Goal: Communication & Community: Answer question/provide support

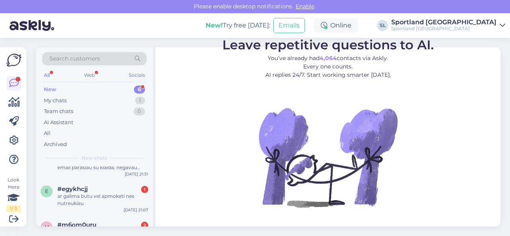
scroll to position [147, 0]
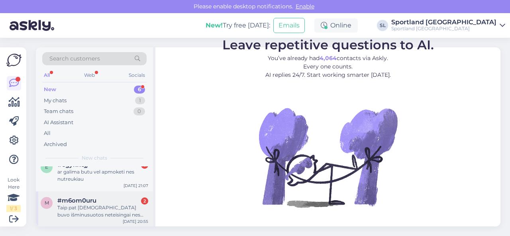
click at [97, 208] on div "Taip pat [DEMOGRAPHIC_DATA] buvo išminusuotos neteisingai nes man reikėjo šį me…" at bounding box center [102, 211] width 91 height 14
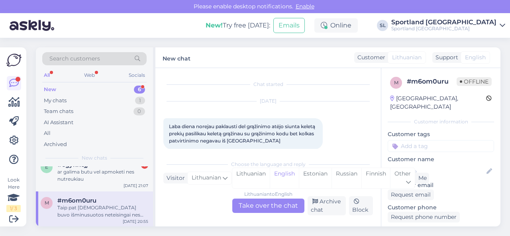
scroll to position [2003, 0]
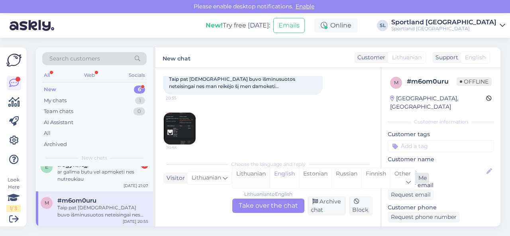
click at [254, 178] on div "Lithuanian" at bounding box center [250, 178] width 37 height 20
click at [258, 204] on div "Lithuanian to Lithuanian Take over the chat" at bounding box center [268, 206] width 72 height 14
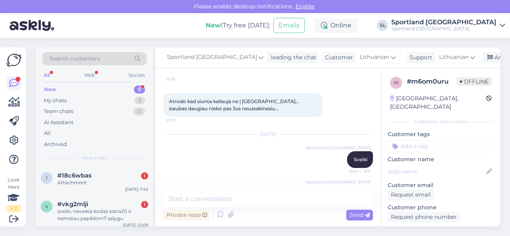
scroll to position [1449, 0]
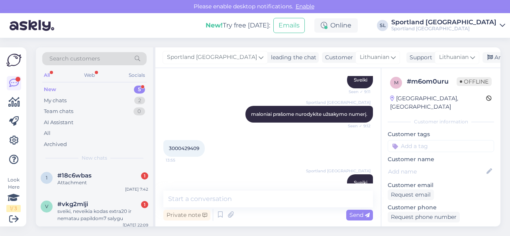
click at [190, 151] on span "3000429409" at bounding box center [184, 148] width 30 height 6
copy div "3000429409 13:55"
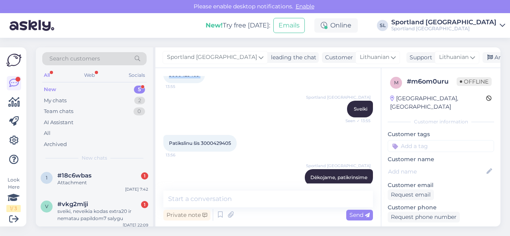
scroll to position [1568, 0]
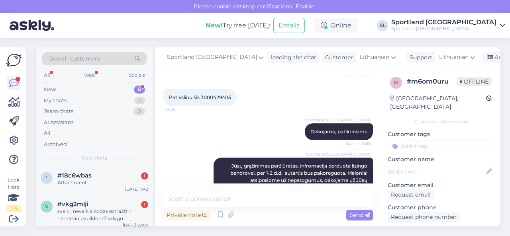
click at [216, 100] on span "Patikslinu šis 3000429405" at bounding box center [200, 97] width 62 height 6
copy div "3000429405 13:56"
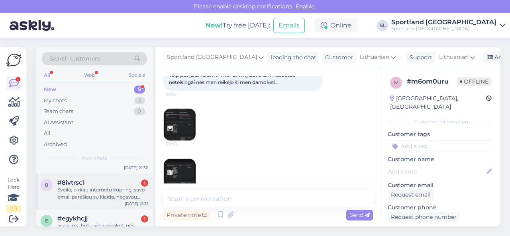
scroll to position [111, 0]
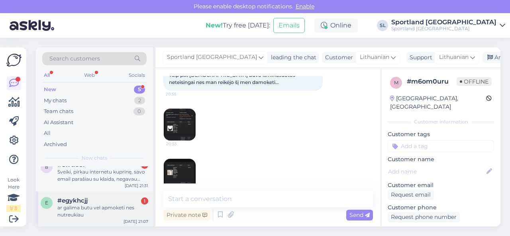
click at [92, 212] on div "ar galima butu vel apmoketi nes nutreukiau" at bounding box center [102, 211] width 91 height 14
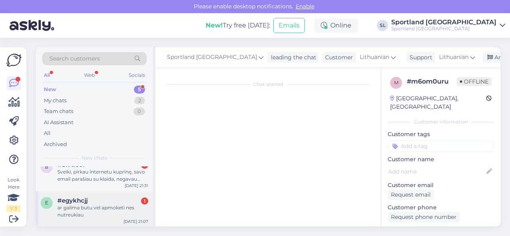
scroll to position [0, 0]
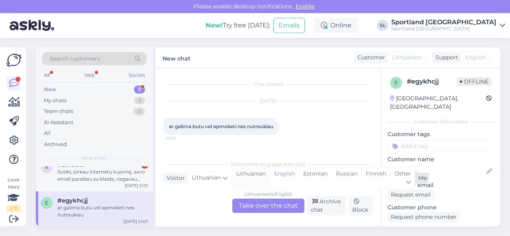
click at [247, 179] on div "Lithuanian" at bounding box center [250, 178] width 37 height 20
click at [256, 206] on div "Lithuanian to Lithuanian Take over the chat" at bounding box center [268, 206] width 72 height 14
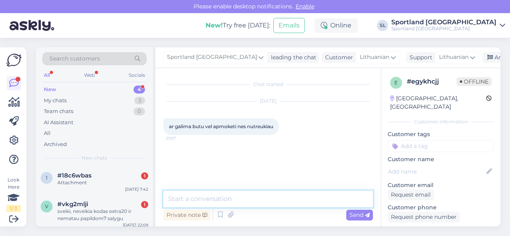
click at [265, 203] on textarea at bounding box center [268, 199] width 210 height 17
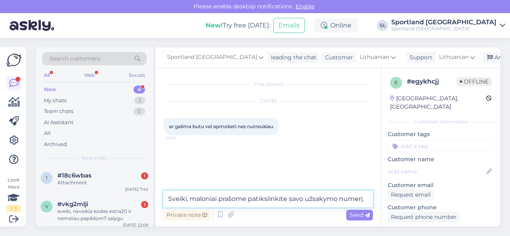
type textarea "Sveiki, maloniai prašome patikslinkite savo užsakymo numerį."
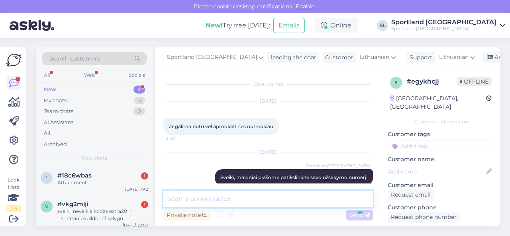
scroll to position [18, 0]
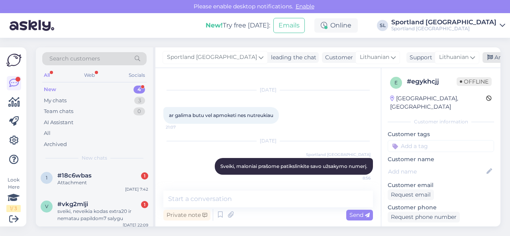
click at [482, 55] on div "Archive chat" at bounding box center [507, 57] width 50 height 11
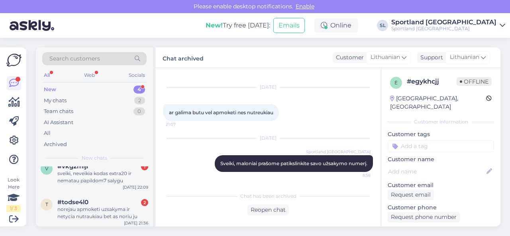
scroll to position [75, 0]
click at [88, 204] on div "Sveiki, pirkau internetu kuprinę, savo email parašiau su klaida, negavau jokio …" at bounding box center [102, 211] width 91 height 14
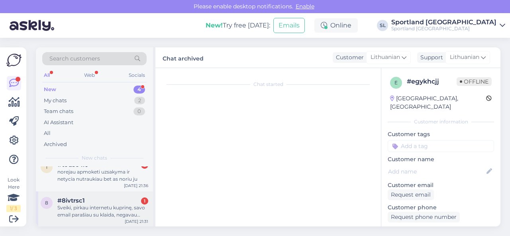
scroll to position [17, 0]
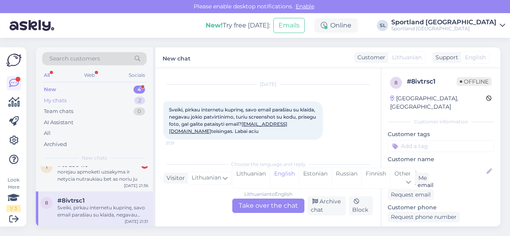
click at [111, 100] on div "My chats 2" at bounding box center [94, 100] width 104 height 11
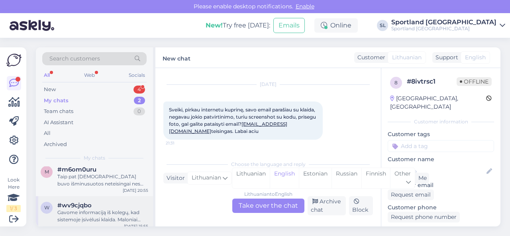
scroll to position [11, 0]
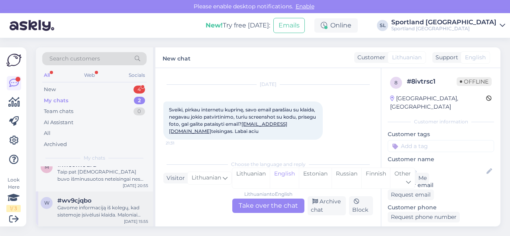
click at [90, 208] on div "Gavome informaciją iš kolegų, kad sistemoje įsivėlusi klaida. Maloniai prašome …" at bounding box center [102, 211] width 91 height 14
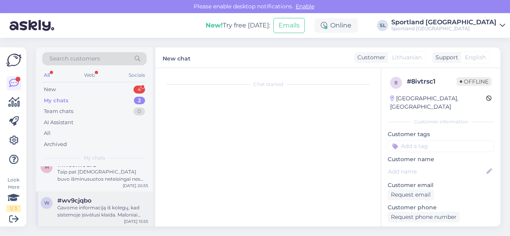
scroll to position [1749, 0]
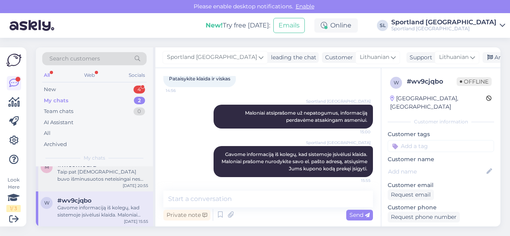
click at [96, 174] on div "Taip pat [DEMOGRAPHIC_DATA] buvo išminusuotos neteisingai nes man reikėjo šį me…" at bounding box center [102, 176] width 91 height 14
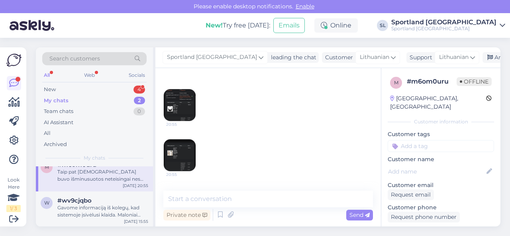
scroll to position [2086, 0]
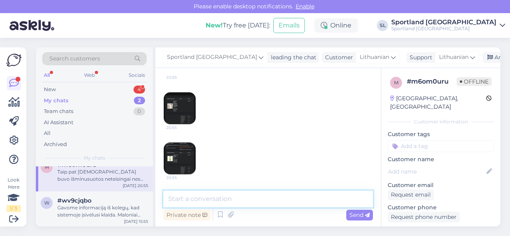
click at [240, 194] on textarea at bounding box center [268, 199] width 210 height 17
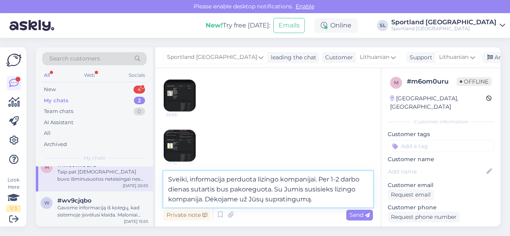
type textarea "Sveiki, informacija perduota lizingo kompanijai. Per 1-2 darbo dienas sutartis …"
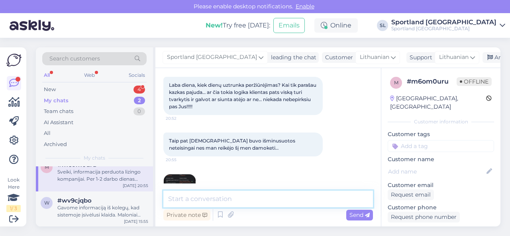
scroll to position [1952, 0]
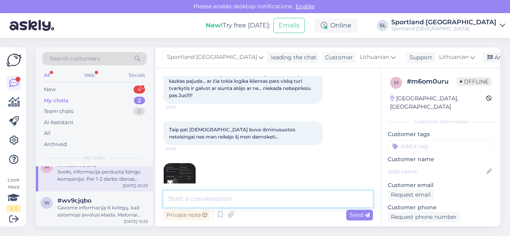
click at [213, 202] on textarea at bounding box center [268, 199] width 210 height 17
paste textarea "33,25 €"
paste textarea "14,24 €"
paste textarea "35,96 €"
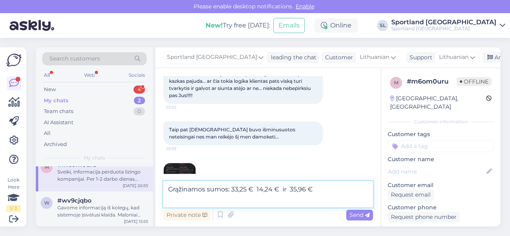
type textarea "Grąžinamos sumos: 33,25 € 14,24 € ir 35,96 €"
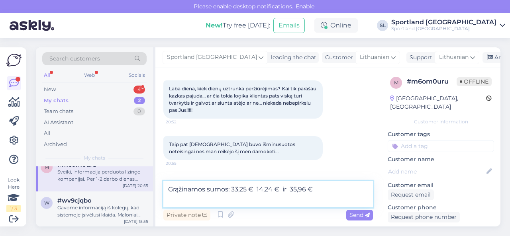
scroll to position [1992, 0]
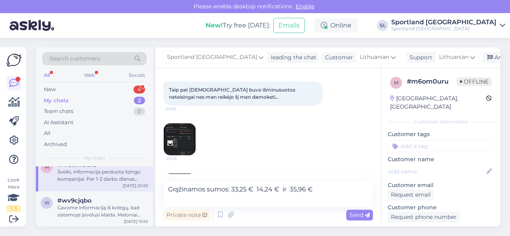
click at [185, 155] on img at bounding box center [180, 139] width 32 height 32
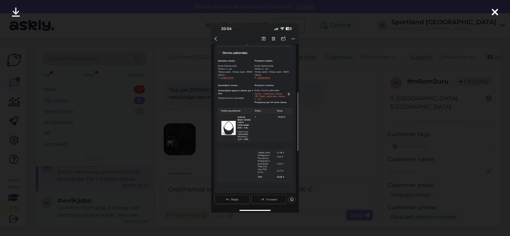
click at [339, 130] on div at bounding box center [255, 118] width 510 height 236
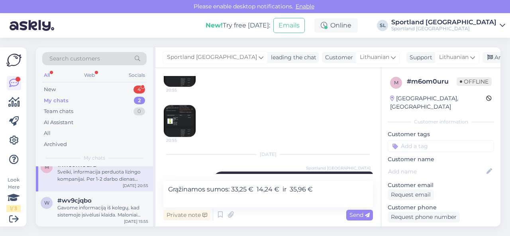
scroll to position [2072, 0]
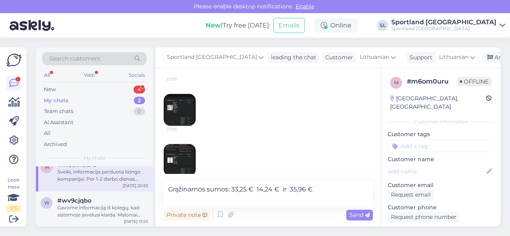
click at [181, 123] on img at bounding box center [180, 110] width 32 height 32
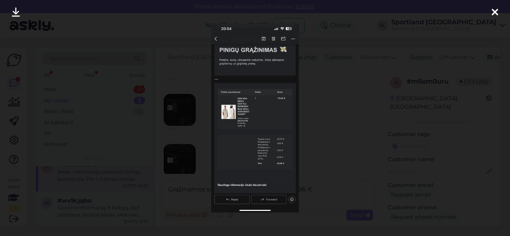
click at [315, 119] on div at bounding box center [255, 118] width 510 height 236
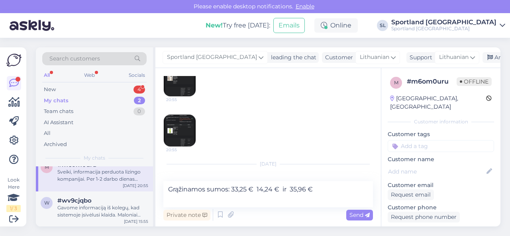
scroll to position [2111, 0]
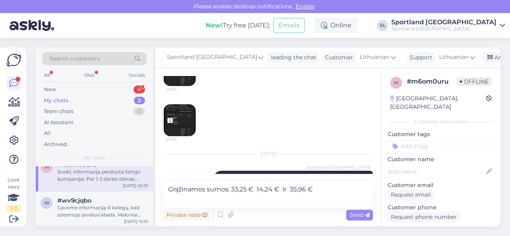
click at [176, 131] on img at bounding box center [180, 120] width 32 height 32
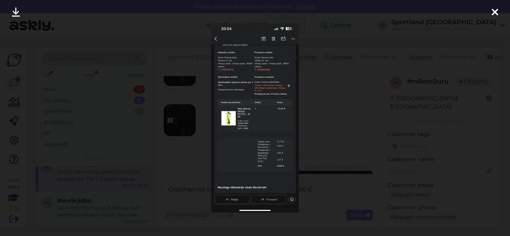
click at [318, 124] on div at bounding box center [255, 118] width 510 height 236
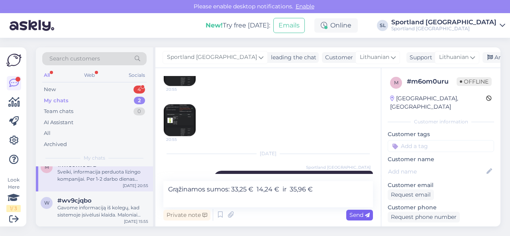
click at [354, 219] on div "Send" at bounding box center [359, 215] width 27 height 11
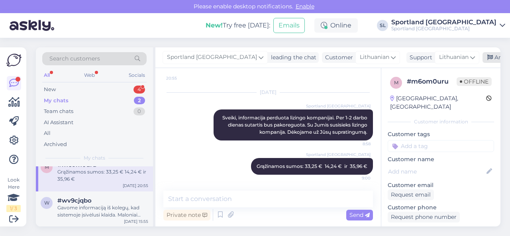
click at [482, 57] on div "Archive chat" at bounding box center [507, 57] width 50 height 11
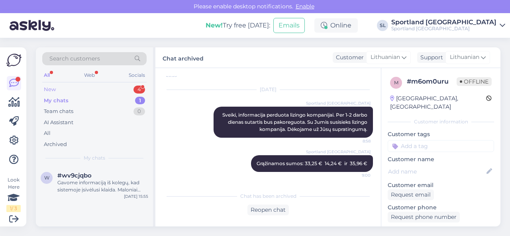
click at [104, 94] on div "New 4" at bounding box center [94, 89] width 104 height 11
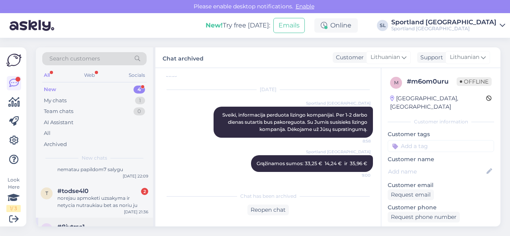
scroll to position [75, 0]
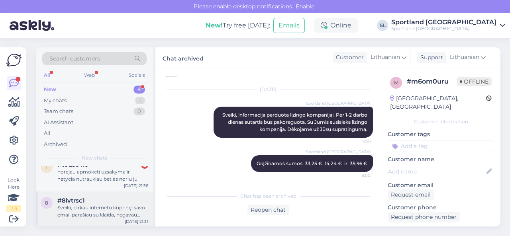
click at [84, 212] on div "Sveiki, pirkau internetu kuprinę, savo email parašiau su klaida, negavau jokio …" at bounding box center [102, 211] width 91 height 14
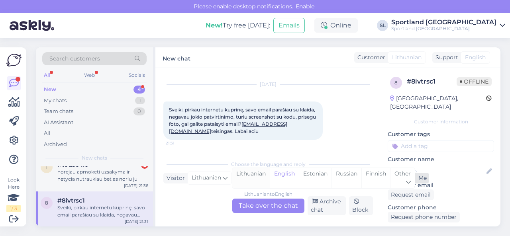
click at [253, 172] on div "Lithuanian" at bounding box center [250, 178] width 37 height 20
click at [255, 202] on div "Lithuanian to Lithuanian Take over the chat" at bounding box center [268, 206] width 72 height 14
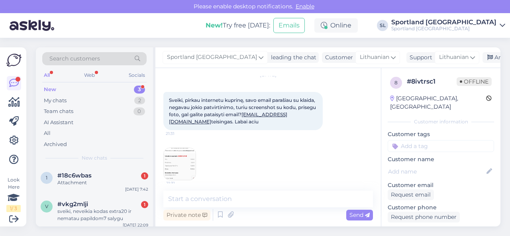
scroll to position [31, 0]
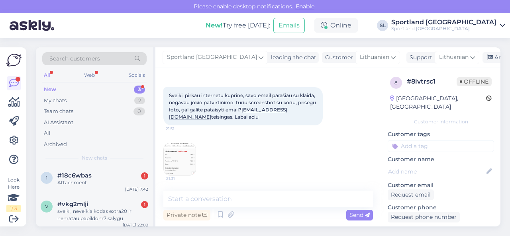
click at [178, 163] on img at bounding box center [180, 159] width 32 height 32
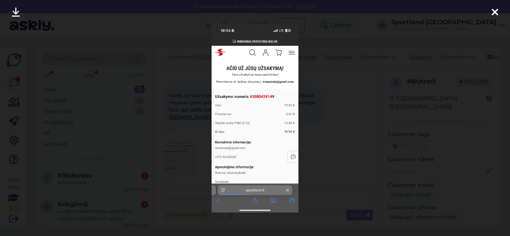
click at [343, 137] on div at bounding box center [255, 118] width 510 height 236
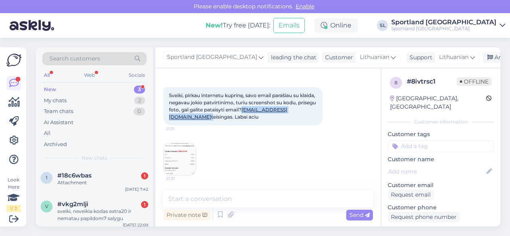
drag, startPoint x: 225, startPoint y: 118, endPoint x: 169, endPoint y: 119, distance: 56.2
click at [169, 119] on div "Sveiki, pirkau internetu kuprinę, savo email parašiau su klaida, negavau jokio …" at bounding box center [242, 106] width 159 height 38
copy span "[EMAIL_ADDRESS][DOMAIN_NAME]"
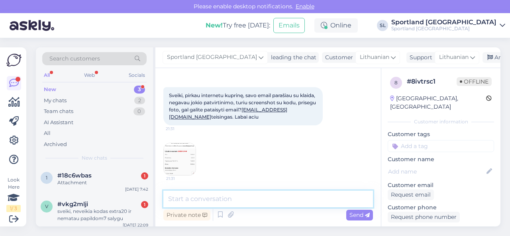
click at [221, 194] on textarea at bounding box center [268, 199] width 210 height 17
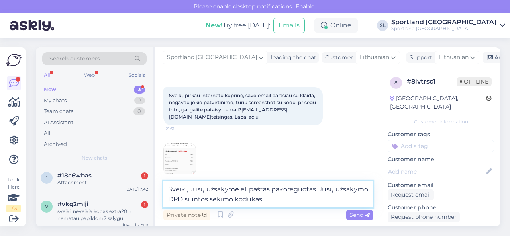
paste textarea "05925003498261"
type textarea "Sveiki, Jūsų užsakyme el. paštas pakoreguotas. Jūsų užsakymo DPD siuntos sekimo…"
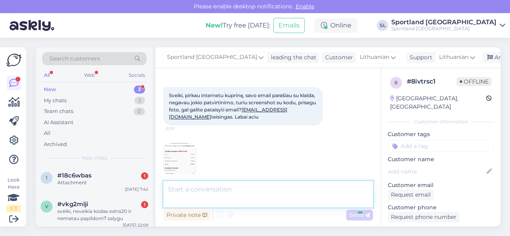
scroll to position [89, 0]
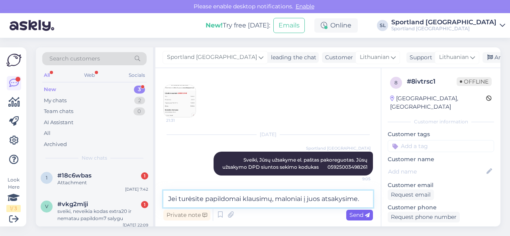
type textarea "Jei turėsite papildomai klausimų, maloniai į juos atsakysime."
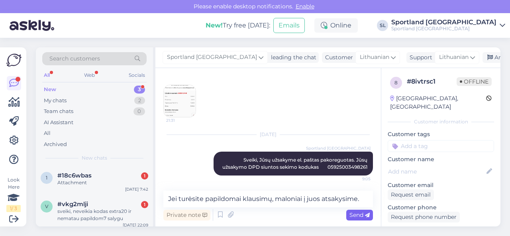
click at [353, 216] on span "Send" at bounding box center [359, 215] width 20 height 7
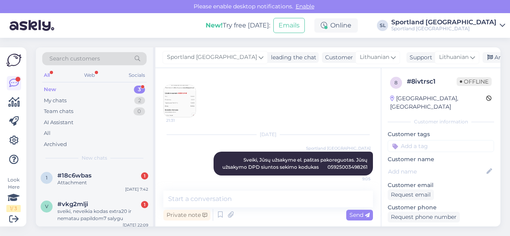
scroll to position [123, 0]
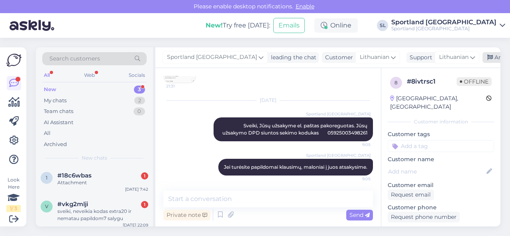
click at [482, 57] on div "Archive chat" at bounding box center [507, 57] width 50 height 11
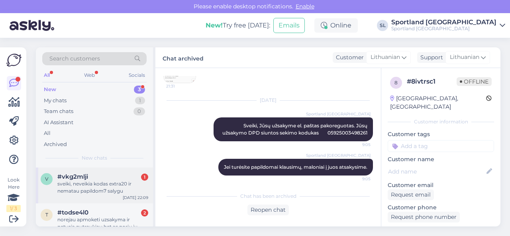
scroll to position [39, 0]
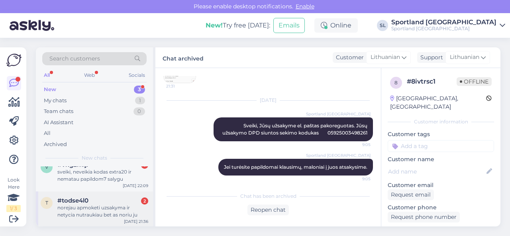
click at [95, 210] on div "norejau apmoketi uzsakyma ir netycia nutraukiau bet as noriu ju" at bounding box center [102, 211] width 91 height 14
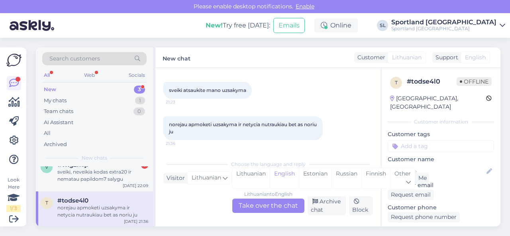
scroll to position [36, 0]
click at [248, 174] on div "Lithuanian" at bounding box center [250, 178] width 37 height 20
click at [255, 205] on div "Lithuanian to Lithuanian Take over the chat" at bounding box center [268, 206] width 72 height 14
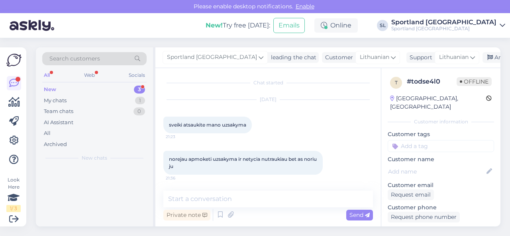
scroll to position [0, 0]
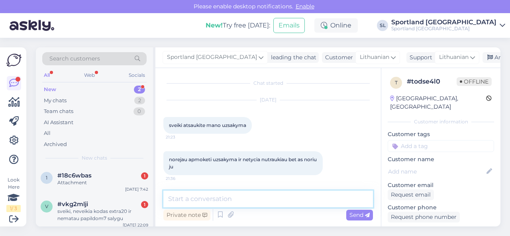
click at [261, 201] on textarea at bounding box center [268, 199] width 210 height 17
click at [263, 202] on textarea at bounding box center [268, 199] width 210 height 17
type textarea "Sveiki"
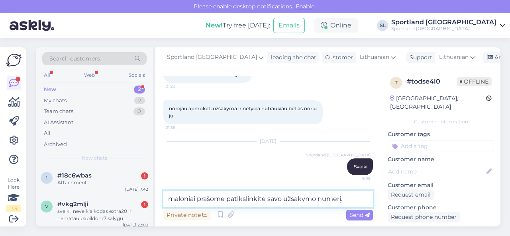
type textarea "maloniai prašome patikslinkite savo užsakymo numerį."
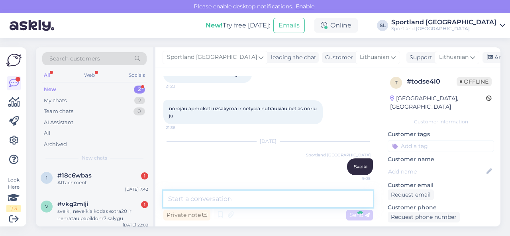
scroll to position [86, 0]
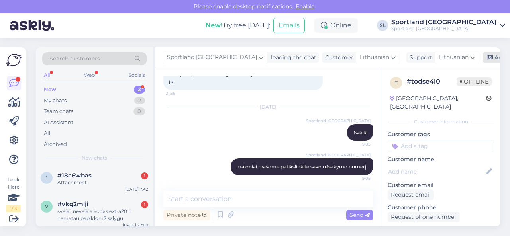
click at [482, 58] on div "Archive chat" at bounding box center [507, 57] width 50 height 11
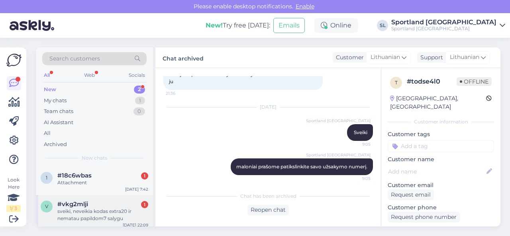
scroll to position [4, 0]
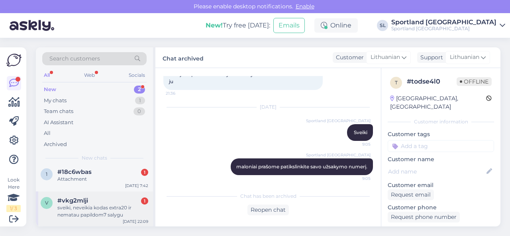
click at [86, 205] on div "sveiki, neveikia kodas extra20 ir nematau papildom7 salygu" at bounding box center [102, 211] width 91 height 14
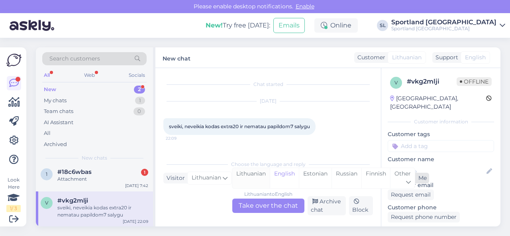
click at [261, 176] on div "Lithuanian" at bounding box center [250, 178] width 37 height 20
click at [262, 203] on div "Lithuanian to Lithuanian Take over the chat" at bounding box center [268, 206] width 72 height 14
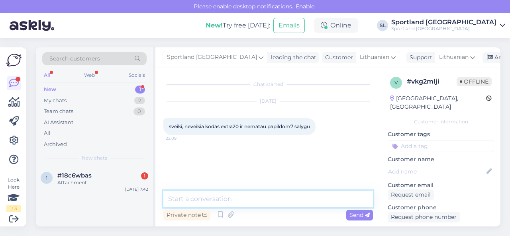
click at [265, 201] on textarea at bounding box center [268, 199] width 210 height 17
click at [200, 198] on textarea "Sveiki," at bounding box center [268, 199] width 210 height 17
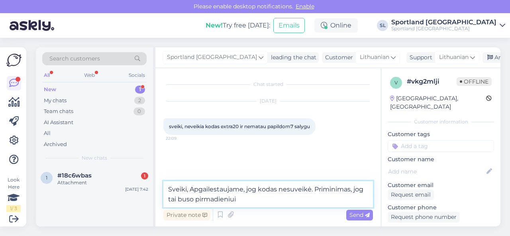
click at [196, 199] on textarea "Sveiki, Apgailestaujame, jog kodas nesuveikė. Priminimas, jog tai buso pirmadie…" at bounding box center [268, 194] width 210 height 26
click at [259, 199] on textarea "Sveiki, Apgailestaujame, jog kodas nesuveikė. Priminimas, jog tai buso e-pirmad…" at bounding box center [268, 194] width 210 height 26
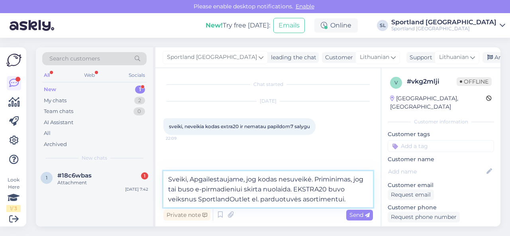
click at [182, 200] on textarea "Sveiki, Apgailestaujame, jog kodas nesuveikė. Priminimas, jog tai buso e-pirmad…" at bounding box center [268, 189] width 210 height 36
click at [353, 200] on textarea "Sveiki, Apgailestaujame, jog kodas nesuveikė. Priminimas, jog tai buso e-pirmad…" at bounding box center [268, 189] width 210 height 36
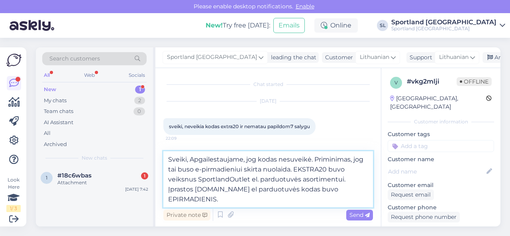
click at [190, 169] on textarea "Sveiki, Apgailestaujame, jog kodas nesuveikė. Priminimas, jog tai buso e-pirmad…" at bounding box center [268, 179] width 210 height 56
click at [294, 168] on textarea "Sveiki, Apgailestaujame, jog kodas nesuveikė. Priminimas, jog tai buvo e-pirmad…" at bounding box center [268, 179] width 210 height 56
click at [284, 203] on textarea "Sveiki, Apgailestaujame, jog kodas nesuveikė. Priminimas, jog tai buvo e-pirmad…" at bounding box center [268, 179] width 210 height 56
type textarea "Sveiki, Apgailestaujame, jog kodas nesuveikė. Priminimas, jog tai buvo e-pirmad…"
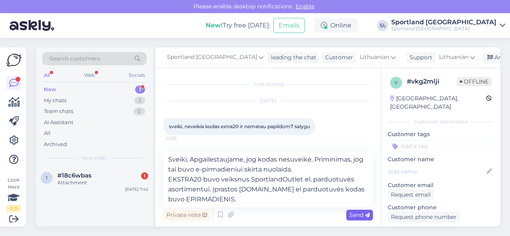
click at [353, 214] on span "Send" at bounding box center [359, 215] width 20 height 7
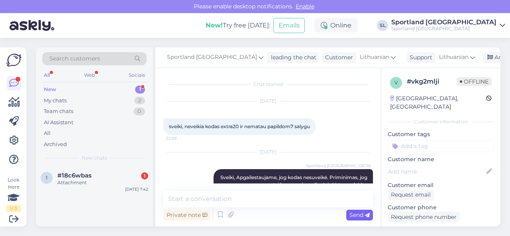
scroll to position [39, 0]
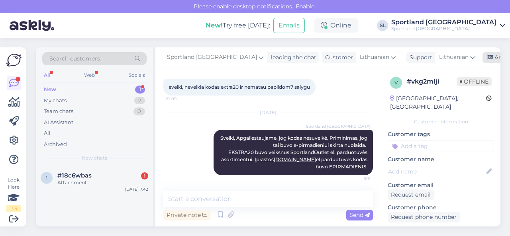
click at [482, 61] on div "Archive chat" at bounding box center [507, 57] width 50 height 11
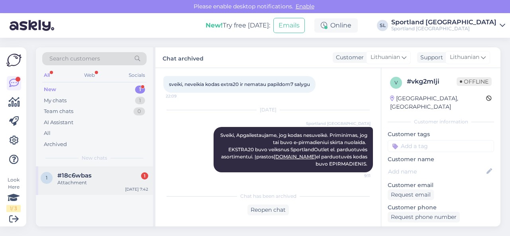
click at [106, 171] on div "1 #18c6wbas 1 Attachment [DATE] 7:42" at bounding box center [94, 181] width 117 height 29
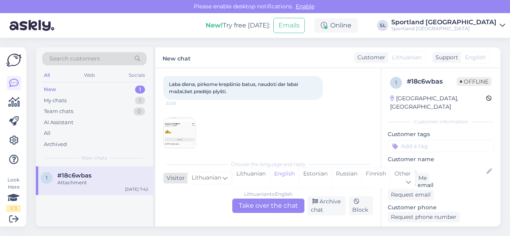
scroll to position [618, 0]
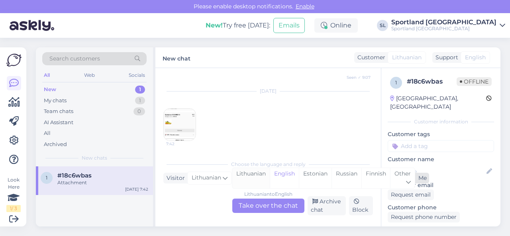
click at [251, 176] on div "Lithuanian" at bounding box center [250, 178] width 37 height 20
click at [258, 203] on div "Lithuanian to Lithuanian Take over the chat" at bounding box center [268, 206] width 72 height 14
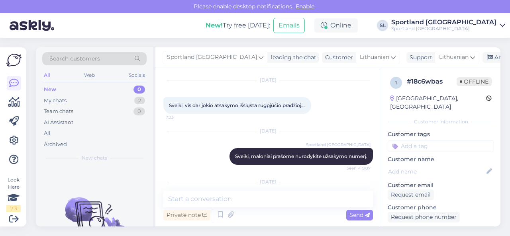
scroll to position [584, 0]
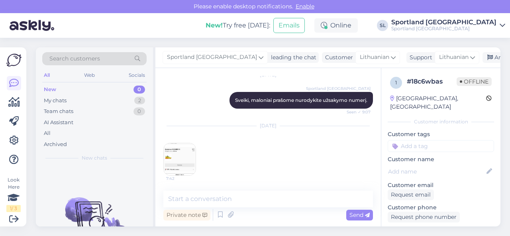
click at [194, 159] on img at bounding box center [180, 159] width 32 height 32
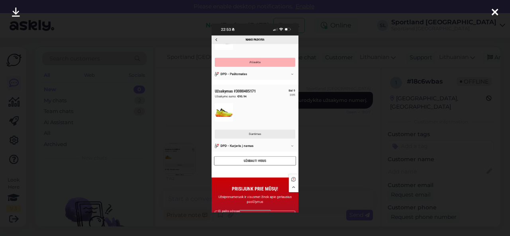
click at [331, 155] on div at bounding box center [255, 118] width 510 height 236
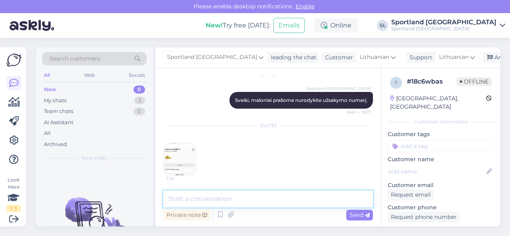
click at [216, 198] on textarea at bounding box center [268, 199] width 210 height 17
click at [229, 195] on textarea at bounding box center [268, 199] width 210 height 17
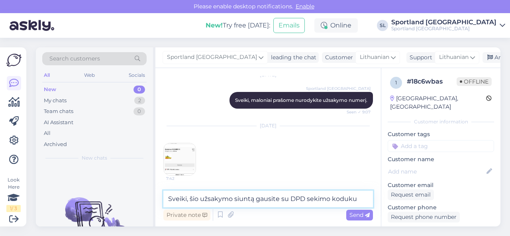
paste textarea "05835006680800"
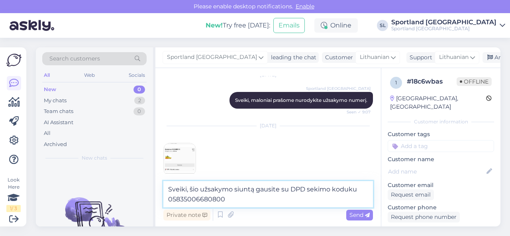
type textarea "Sveiki, šio užsakymo siuntą gausite su DPD sekimo koduku 05835006680800"
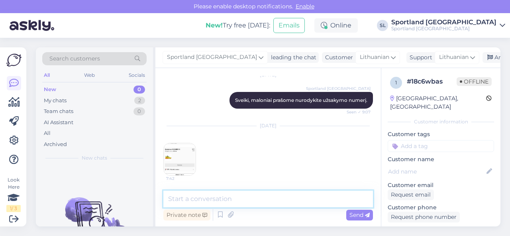
scroll to position [625, 0]
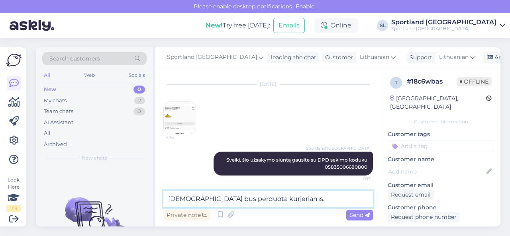
type textarea "[DEMOGRAPHIC_DATA] bus perduota kurjeriams."
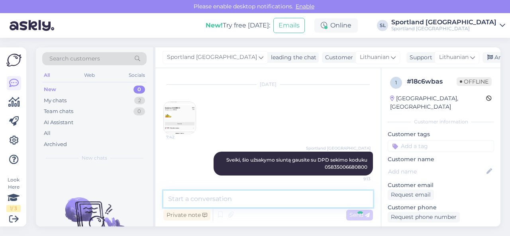
scroll to position [659, 0]
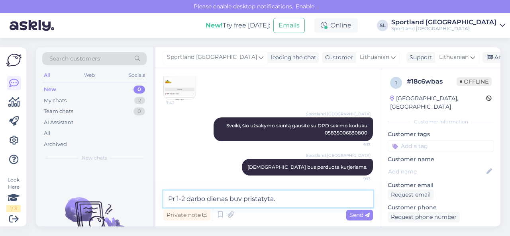
type textarea "Pr 1-2 darbo dienas buv pristatyta."
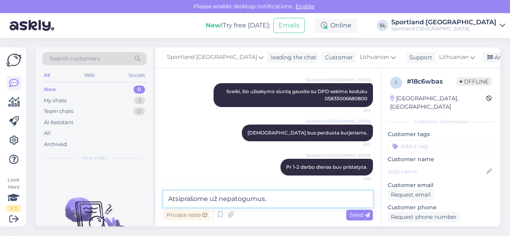
type textarea "Atsiprašome už nepatogumus."
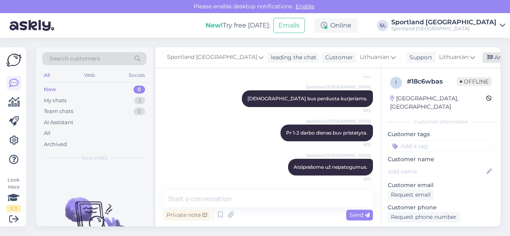
click at [482, 59] on div "Archive chat" at bounding box center [507, 57] width 50 height 11
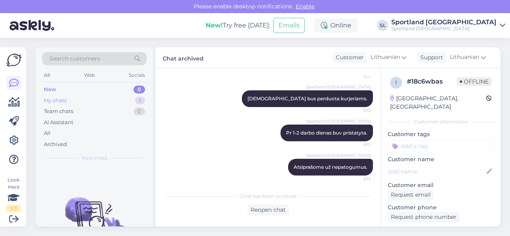
click at [112, 104] on div "My chats 1" at bounding box center [94, 100] width 104 height 11
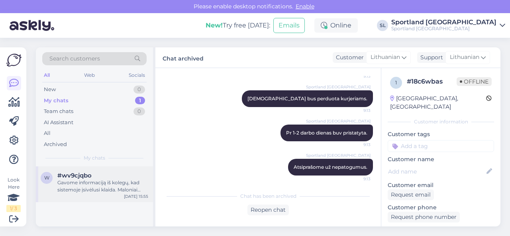
click at [103, 184] on div "Gavome informaciją iš kolegų, kad sistemoje įsivėlusi klaida. Maloniai prašome …" at bounding box center [102, 186] width 91 height 14
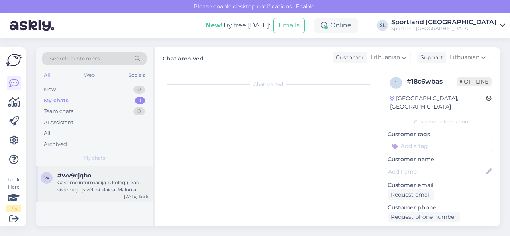
scroll to position [1749, 0]
